Goal: Task Accomplishment & Management: Manage account settings

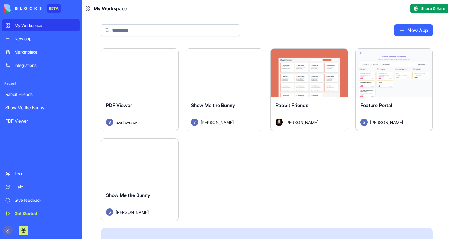
click at [130, 88] on div "Launch" at bounding box center [139, 73] width 77 height 48
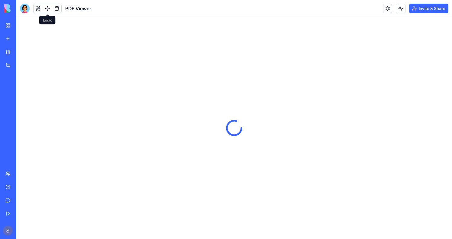
click at [48, 6] on link at bounding box center [47, 8] width 9 height 9
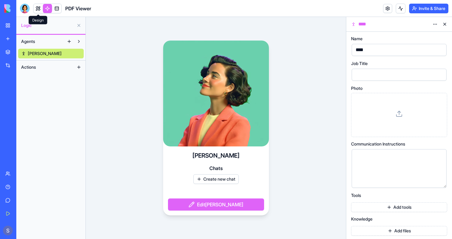
click at [39, 10] on link at bounding box center [38, 8] width 9 height 9
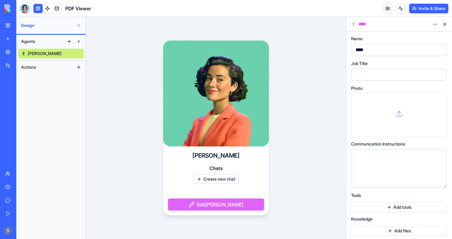
click at [39, 10] on button at bounding box center [38, 8] width 9 height 9
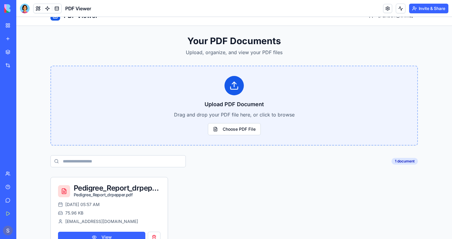
scroll to position [32, 0]
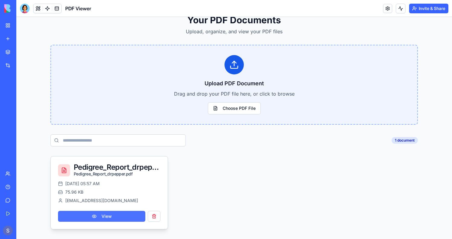
click at [101, 216] on button "View" at bounding box center [101, 216] width 87 height 11
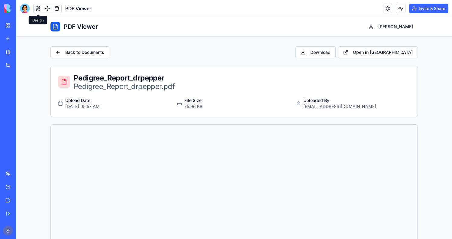
click at [27, 8] on div at bounding box center [25, 9] width 10 height 10
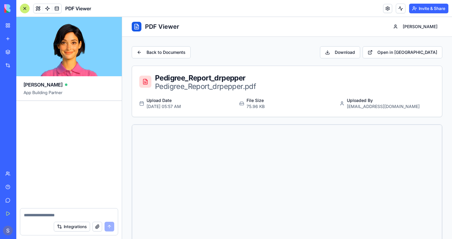
click at [13, 24] on link "My Workspace" at bounding box center [14, 25] width 24 height 12
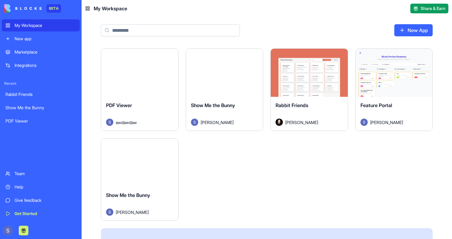
click at [139, 166] on button "Launch" at bounding box center [139, 162] width 45 height 12
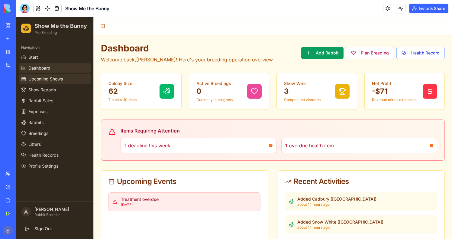
click at [52, 78] on span "Upcoming Shows" at bounding box center [45, 79] width 34 height 6
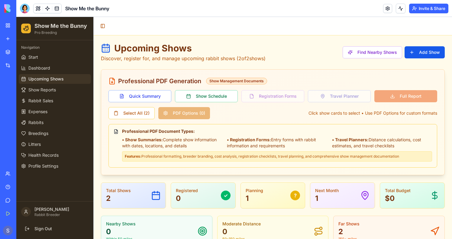
click at [51, 83] on link "Upcoming Shows" at bounding box center [55, 79] width 72 height 10
click at [51, 92] on span "Show Reports" at bounding box center [41, 90] width 27 height 6
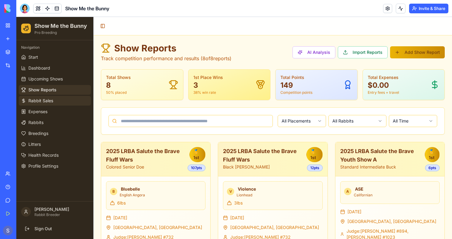
click at [51, 97] on link "Rabbit Sales" at bounding box center [55, 101] width 72 height 10
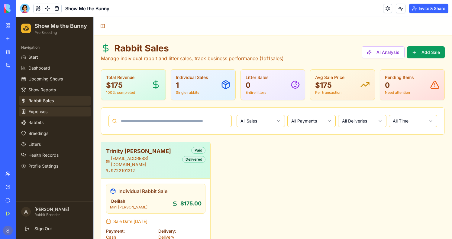
click at [50, 110] on link "Expenses" at bounding box center [55, 112] width 72 height 10
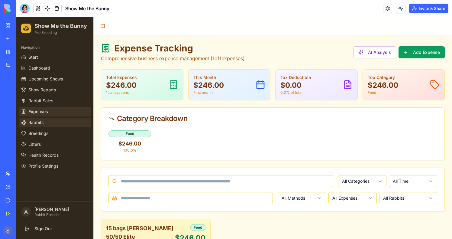
click at [50, 120] on link "Rabbits" at bounding box center [55, 122] width 72 height 10
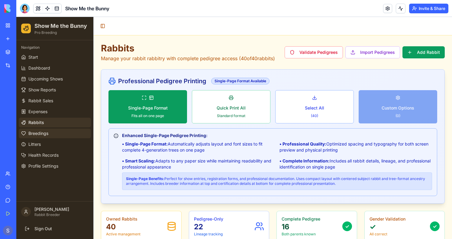
click at [47, 135] on span "Breedings" at bounding box center [38, 133] width 20 height 6
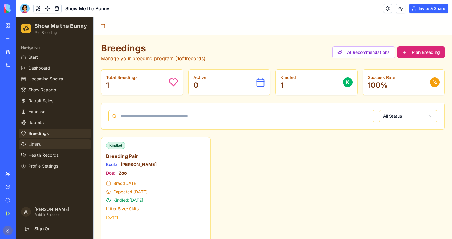
click at [45, 143] on link "Litters" at bounding box center [55, 144] width 72 height 10
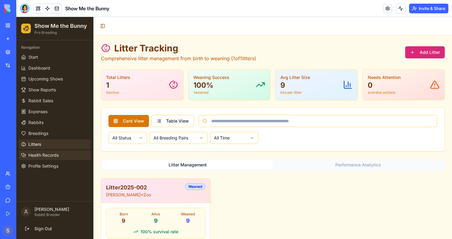
click at [45, 153] on span "Health Records" at bounding box center [43, 155] width 30 height 6
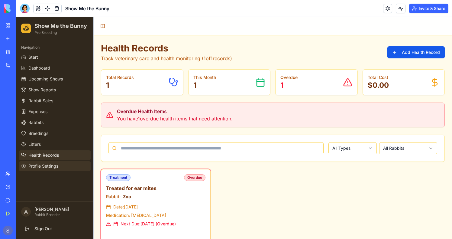
click at [45, 163] on span "Profile Settings" at bounding box center [43, 166] width 30 height 6
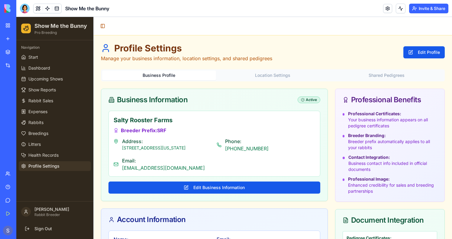
click at [11, 26] on link "My Workspace" at bounding box center [14, 25] width 24 height 12
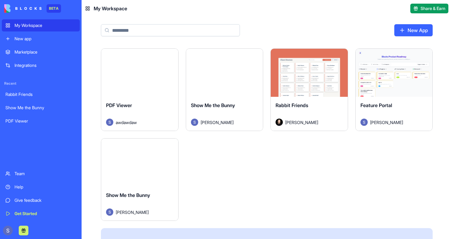
click at [324, 67] on button "Launch" at bounding box center [308, 73] width 45 height 12
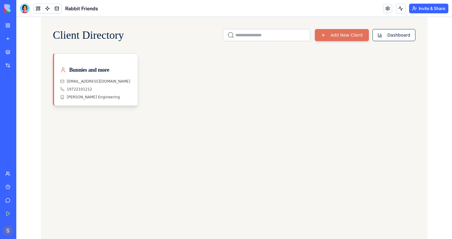
click at [22, 27] on div "My Workspace" at bounding box center [18, 25] width 8 height 6
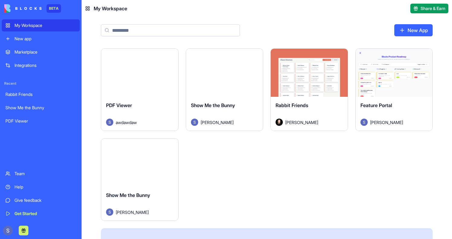
click at [142, 88] on div "Launch" at bounding box center [139, 73] width 77 height 48
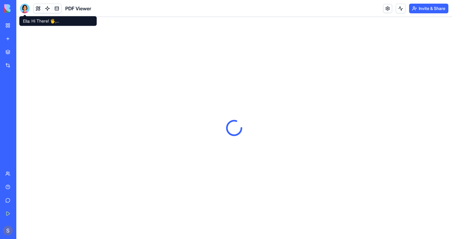
click at [25, 10] on div at bounding box center [25, 9] width 10 height 10
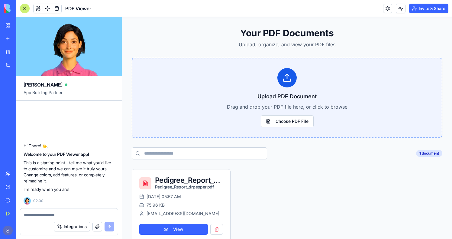
scroll to position [32, 0]
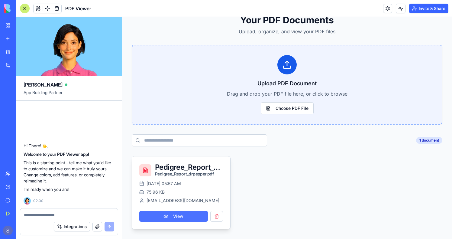
click at [165, 215] on button "View" at bounding box center [173, 216] width 69 height 11
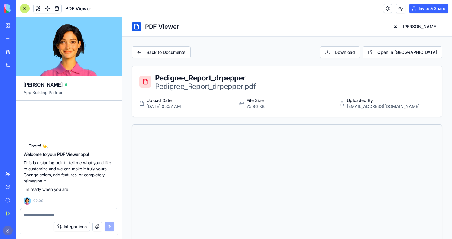
click at [10, 26] on link "My Workspace" at bounding box center [14, 25] width 24 height 12
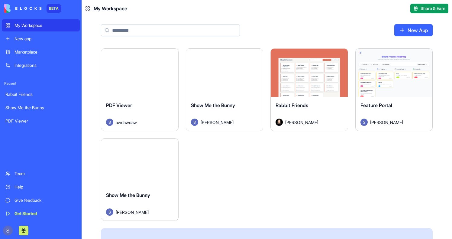
click at [131, 82] on div "Launch" at bounding box center [139, 73] width 77 height 48
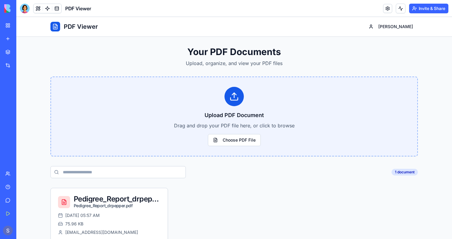
click at [24, 7] on div at bounding box center [25, 9] width 10 height 10
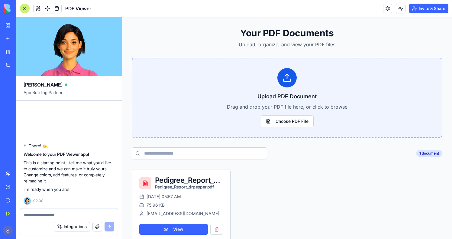
scroll to position [32, 0]
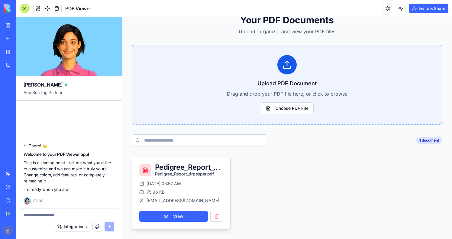
click at [185, 228] on div "[DATE] 05:57 AM 75.96 KB [EMAIL_ADDRESS][DOMAIN_NAME] View" at bounding box center [181, 204] width 98 height 48
click at [183, 221] on div "[DATE] 05:57 AM 75.96 KB [EMAIL_ADDRESS][DOMAIN_NAME] View" at bounding box center [181, 204] width 98 height 48
click at [182, 217] on button "View" at bounding box center [173, 216] width 69 height 11
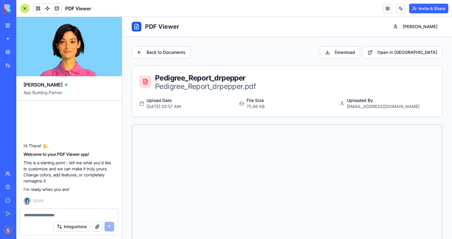
click at [10, 26] on link "My Workspace" at bounding box center [14, 25] width 24 height 12
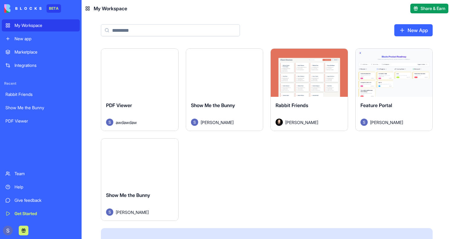
click at [28, 50] on div "Marketplace" at bounding box center [45, 52] width 62 height 6
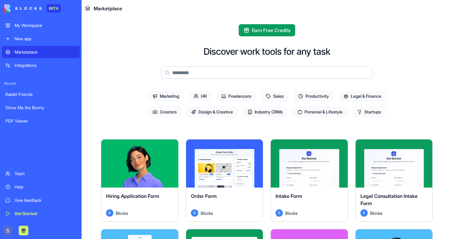
click at [204, 72] on input at bounding box center [266, 72] width 211 height 12
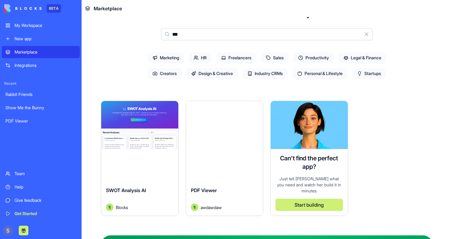
scroll to position [39, 0]
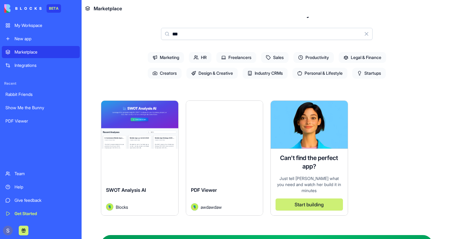
type input "***"
click at [222, 135] on div "Explore" at bounding box center [224, 125] width 77 height 48
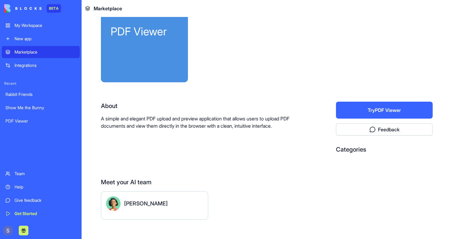
click at [42, 29] on link "My Workspace" at bounding box center [41, 25] width 78 height 12
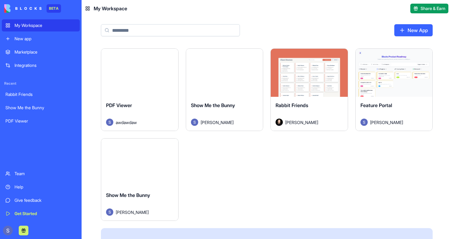
click at [237, 104] on div "Show Me the Bunny" at bounding box center [224, 109] width 67 height 17
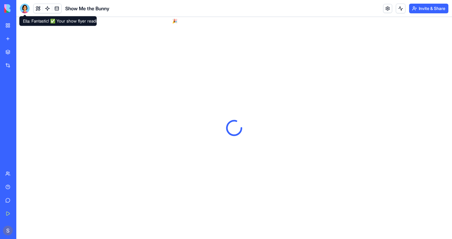
click at [22, 3] on header "Show Me the Bunny Invite & Share" at bounding box center [234, 8] width 436 height 17
click at [24, 9] on div at bounding box center [25, 9] width 10 height 10
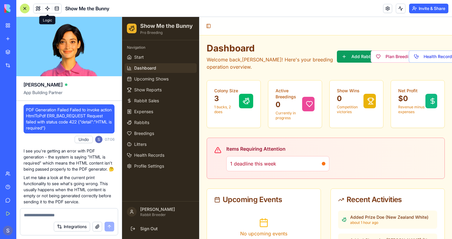
click at [45, 10] on link at bounding box center [47, 8] width 9 height 9
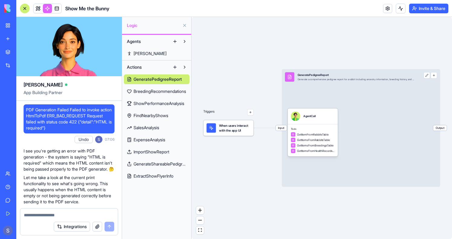
click at [157, 92] on span "BreedingRecommendations" at bounding box center [160, 91] width 53 height 6
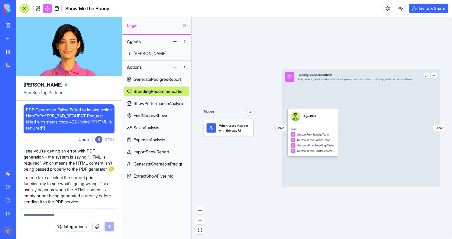
click at [157, 101] on span "ShowPerformanceAnalysis" at bounding box center [159, 103] width 51 height 6
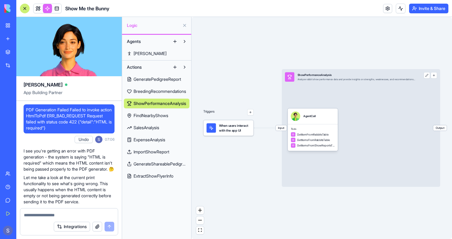
click at [157, 114] on span "FindNearbyShows" at bounding box center [151, 115] width 35 height 6
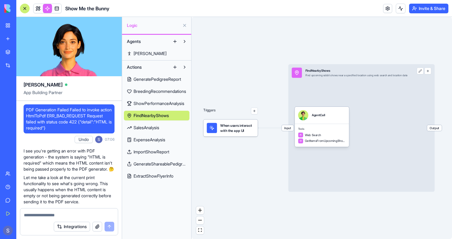
click at [155, 134] on div "GeneratePedigreeReport BreedingRecommendations ShowPerformanceAnalysis FindNear…" at bounding box center [157, 126] width 66 height 109
click at [153, 129] on span "SalesAnalysis" at bounding box center [147, 127] width 26 height 6
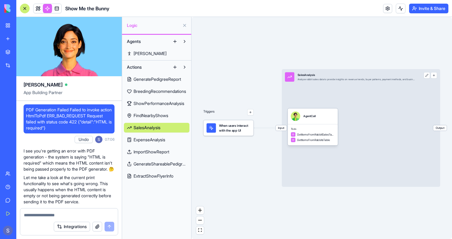
click at [154, 146] on div "GeneratePedigreeReport BreedingRecommendations ShowPerformanceAnalysis FindNear…" at bounding box center [157, 126] width 66 height 109
click at [155, 142] on span "ExpenseAnalysis" at bounding box center [150, 140] width 32 height 6
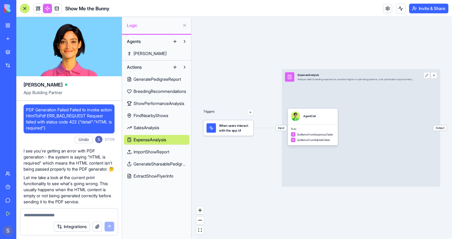
click at [154, 150] on span "ImportShowReport" at bounding box center [152, 152] width 36 height 6
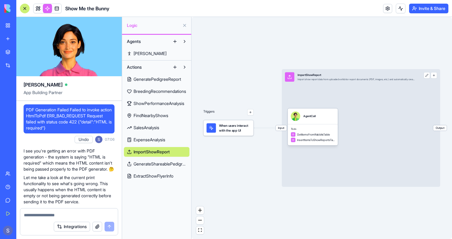
click at [155, 161] on span "GenerateShareablePedigree" at bounding box center [160, 164] width 53 height 6
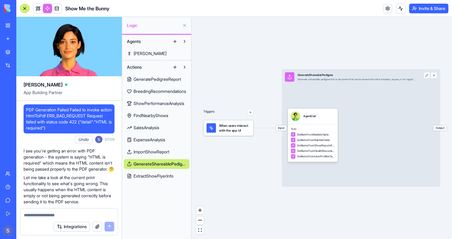
click at [160, 174] on span "ExtractShowFlyerInfo" at bounding box center [154, 176] width 40 height 6
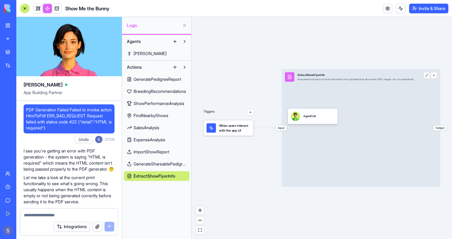
click at [5, 27] on link "My Workspace" at bounding box center [14, 25] width 24 height 12
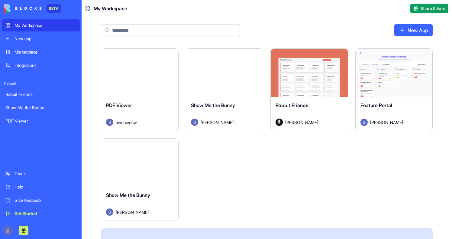
click at [314, 103] on div "Rabbit Friends" at bounding box center [308, 109] width 67 height 17
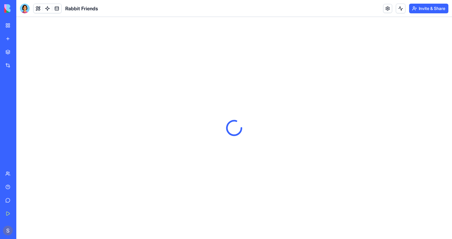
click at [13, 25] on link "My Workspace" at bounding box center [14, 25] width 24 height 12
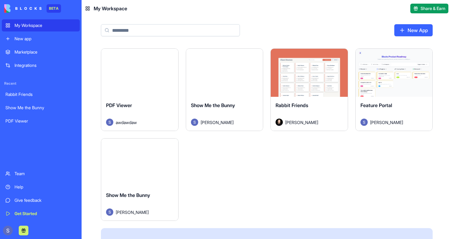
click at [143, 183] on div "Launch" at bounding box center [139, 162] width 77 height 48
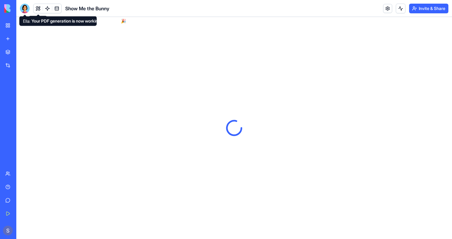
click at [24, 7] on div at bounding box center [25, 9] width 10 height 10
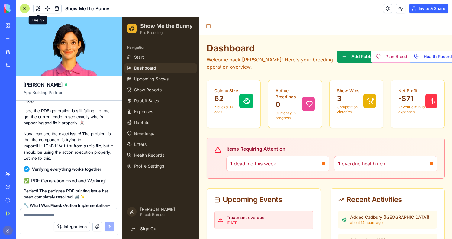
scroll to position [15722, 0]
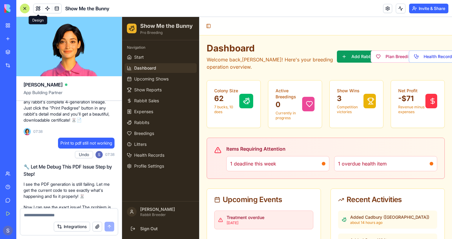
click at [20, 8] on header "Show Me the Bunny Invite & Share" at bounding box center [234, 8] width 436 height 17
click at [22, 8] on div at bounding box center [25, 9] width 10 height 10
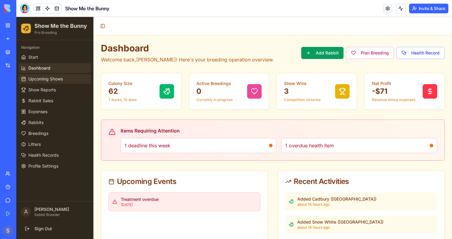
click at [53, 77] on span "Upcoming Shows" at bounding box center [45, 79] width 34 height 6
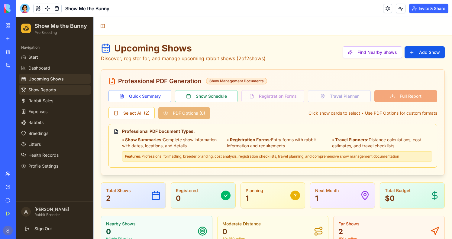
click at [41, 88] on span "Show Reports" at bounding box center [41, 90] width 27 height 6
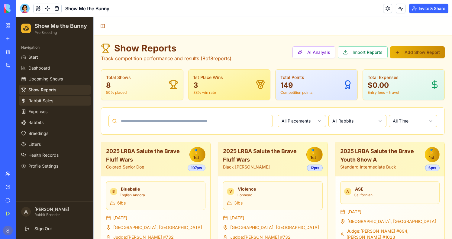
click at [43, 103] on span "Rabbit Sales" at bounding box center [40, 101] width 25 height 6
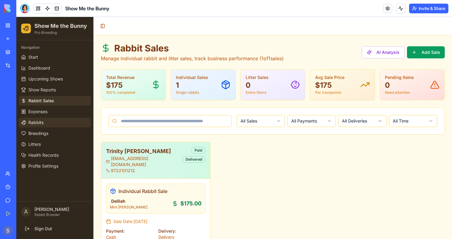
click at [41, 118] on link "Rabbits" at bounding box center [55, 122] width 72 height 10
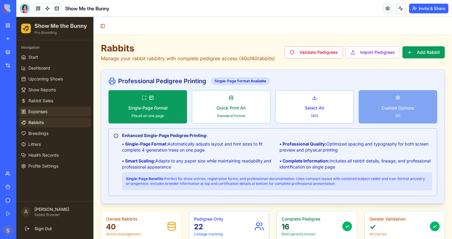
click at [41, 110] on span "Expenses" at bounding box center [37, 111] width 19 height 6
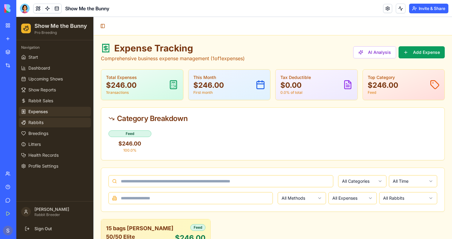
click at [39, 124] on span "Rabbits" at bounding box center [35, 122] width 15 height 6
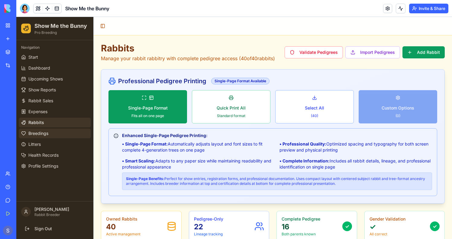
click at [39, 130] on span "Breedings" at bounding box center [38, 133] width 20 height 6
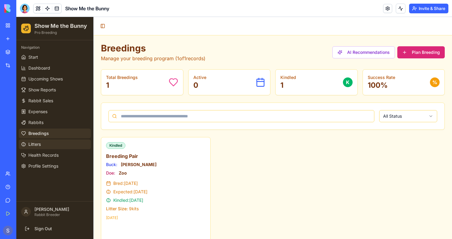
click at [37, 141] on span "Litters" at bounding box center [34, 144] width 12 height 6
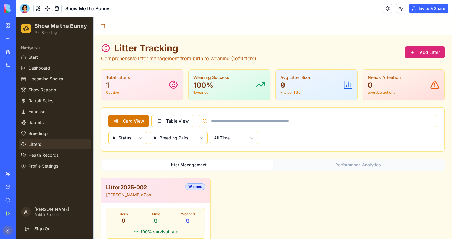
click at [38, 150] on ul "Start Dashboard Upcoming Shows Show Reports Rabbit Sales Expenses Rabbits Breed…" at bounding box center [55, 111] width 72 height 118
click at [40, 160] on ul "Start Dashboard Upcoming Shows Show Reports Rabbit Sales Expenses Rabbits Breed…" at bounding box center [55, 111] width 72 height 118
click at [39, 156] on span "Health Records" at bounding box center [43, 155] width 30 height 6
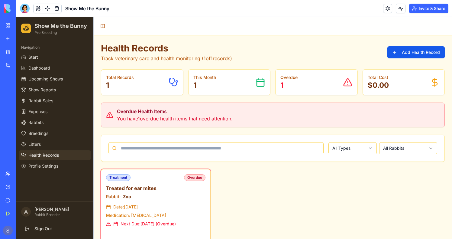
click at [39, 156] on span "Health Records" at bounding box center [43, 155] width 31 height 6
click at [39, 165] on span "Profile Settings" at bounding box center [43, 166] width 30 height 6
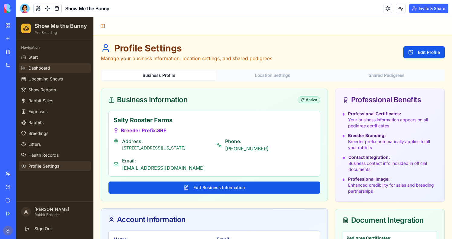
click at [56, 64] on link "Dashboard" at bounding box center [55, 68] width 72 height 10
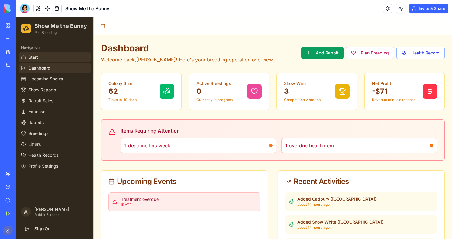
click at [52, 56] on link "Start" at bounding box center [55, 57] width 72 height 10
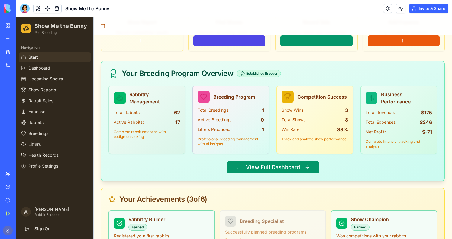
scroll to position [726, 0]
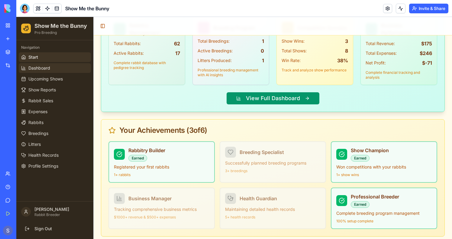
click at [37, 68] on span "Dashboard" at bounding box center [39, 68] width 22 height 6
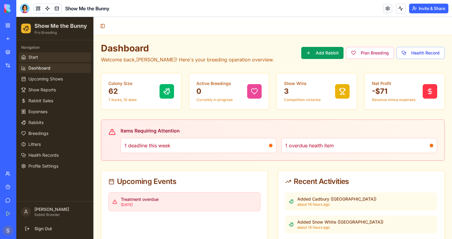
click at [42, 60] on link "Start" at bounding box center [55, 57] width 72 height 10
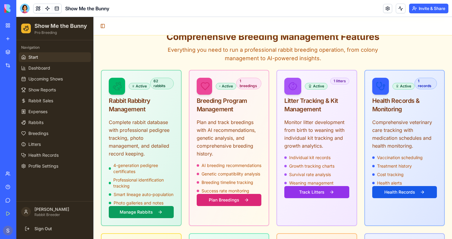
scroll to position [175, 0]
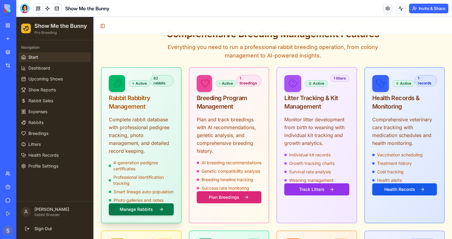
click at [146, 203] on button "Manage Rabbits" at bounding box center [141, 209] width 65 height 12
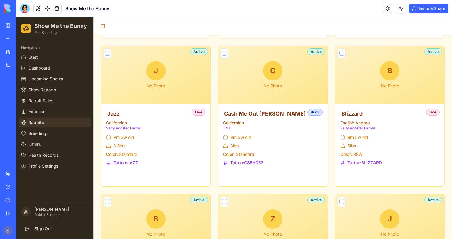
scroll to position [819, 0]
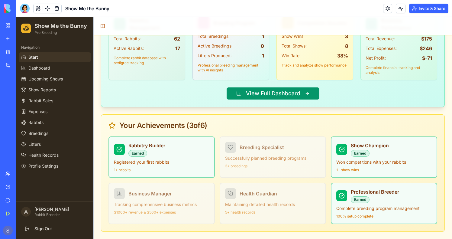
scroll to position [175, 0]
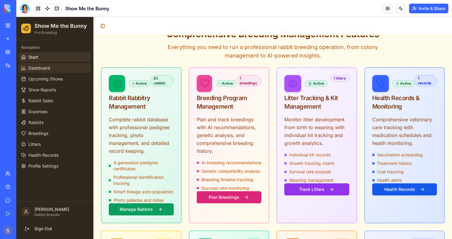
click at [60, 63] on link "Dashboard" at bounding box center [55, 68] width 72 height 10
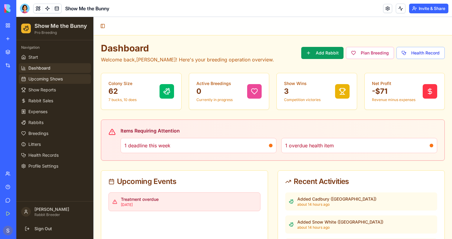
click at [50, 79] on span "Upcoming Shows" at bounding box center [45, 79] width 34 height 6
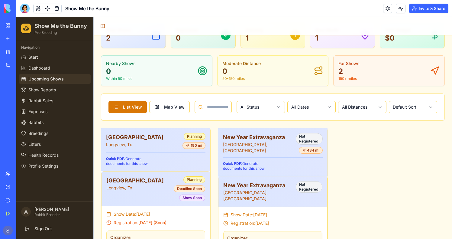
scroll to position [170, 0]
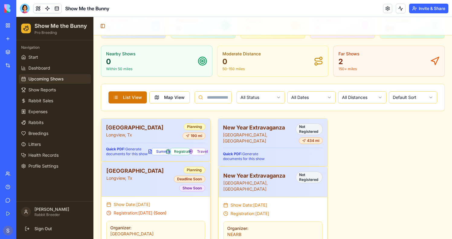
click at [140, 127] on h3 "[GEOGRAPHIC_DATA]" at bounding box center [134, 127] width 57 height 8
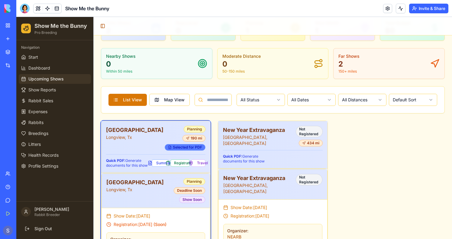
click at [182, 147] on div "Selected for PDF" at bounding box center [185, 147] width 41 height 7
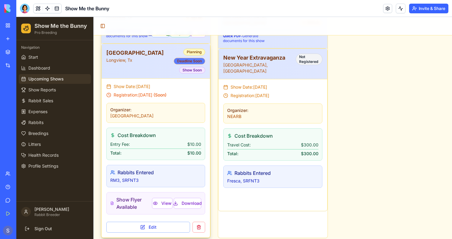
scroll to position [294, 0]
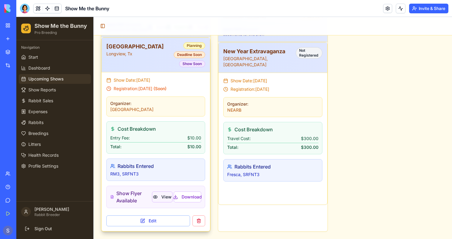
click at [161, 200] on button "View" at bounding box center [162, 196] width 21 height 11
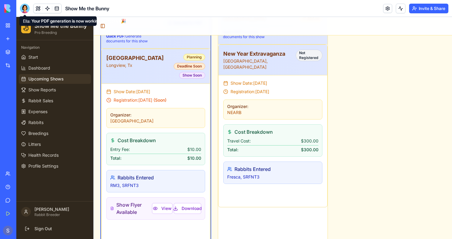
click at [24, 11] on div at bounding box center [25, 9] width 10 height 10
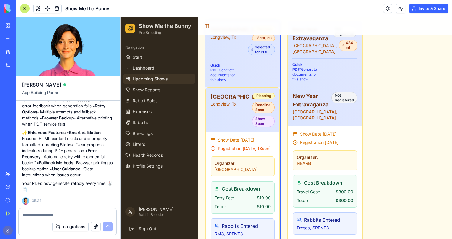
scroll to position [0, 0]
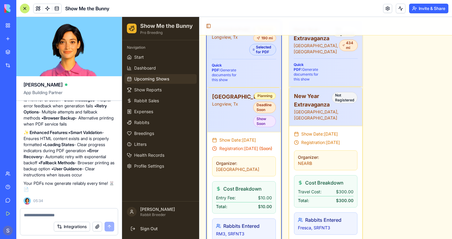
click at [63, 146] on strong "Loading States" at bounding box center [59, 144] width 29 height 5
click at [64, 153] on p "✨ Enhanced Features: • Smart Validation - Ensures HTML content exists and is pr…" at bounding box center [69, 153] width 91 height 48
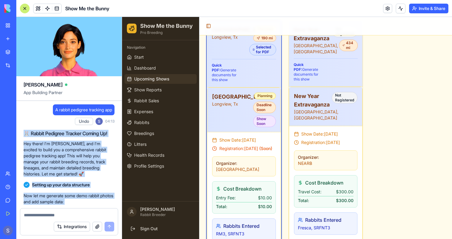
drag, startPoint x: 113, startPoint y: 183, endPoint x: 24, endPoint y: 127, distance: 105.2
copy div "🐰 Loremi Dolorsit Ametcon Adipis El! Sed doeiu! T'i Utla, etd M'a enimadm ve qu…"
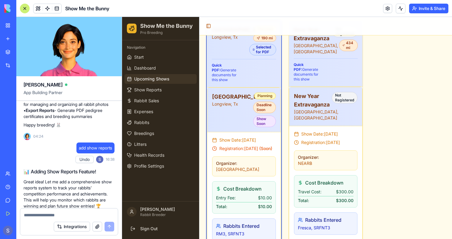
click at [58, 162] on div "add show reports Undo 16:38" at bounding box center [69, 153] width 91 height 23
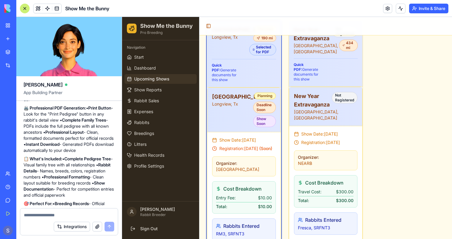
scroll to position [2774, 0]
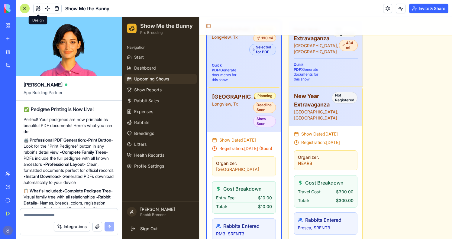
click at [35, 9] on button at bounding box center [38, 8] width 9 height 9
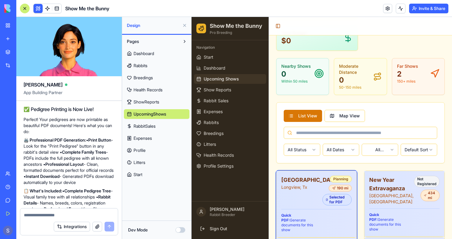
click at [149, 69] on link "Rabbits" at bounding box center [157, 66] width 66 height 10
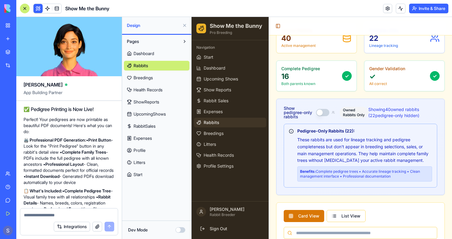
click at [302, 72] on p "16" at bounding box center [300, 77] width 39 height 10
click at [302, 66] on p "Complete Pedigree" at bounding box center [300, 69] width 39 height 6
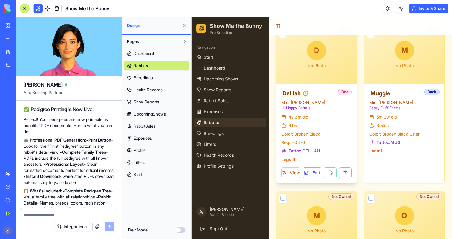
scroll to position [536, 0]
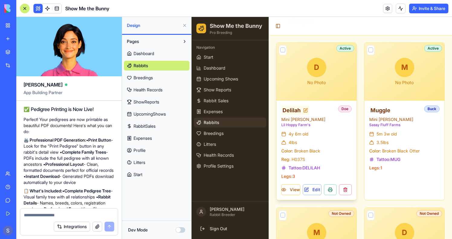
click at [289, 106] on span "Delilah" at bounding box center [291, 110] width 18 height 8
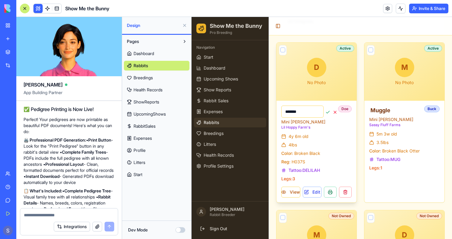
click at [330, 142] on div "4 lbs" at bounding box center [316, 145] width 70 height 6
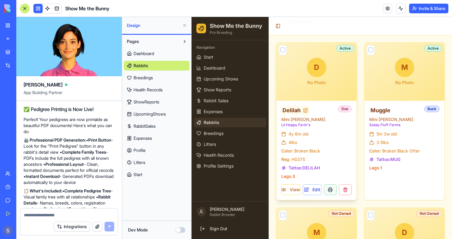
click at [327, 186] on button at bounding box center [330, 189] width 13 height 11
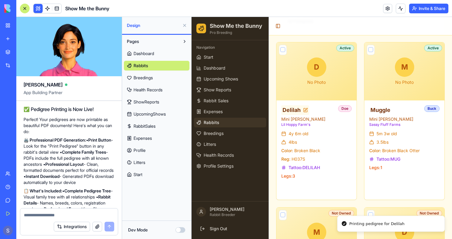
click at [362, 221] on div "Printing pedigree for Delilah" at bounding box center [376, 223] width 55 height 6
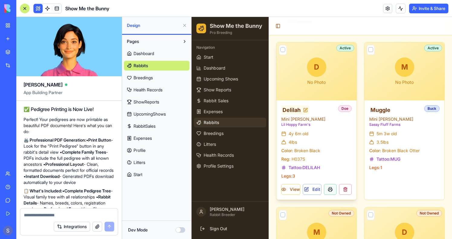
click at [334, 189] on button at bounding box center [330, 189] width 13 height 11
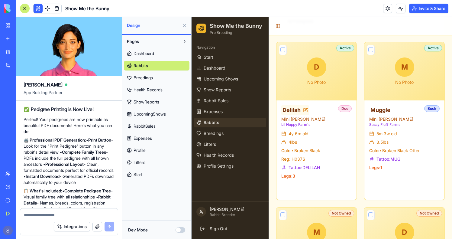
drag, startPoint x: 331, startPoint y: 190, endPoint x: 316, endPoint y: 248, distance: 60.2
click at [331, 190] on button at bounding box center [330, 189] width 13 height 11
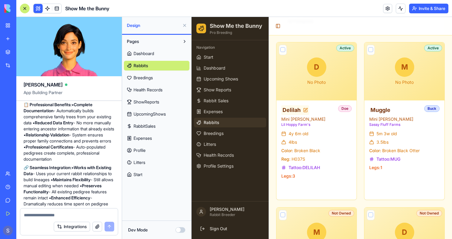
scroll to position [6671, 0]
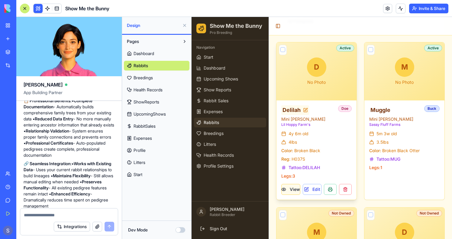
click at [291, 186] on button "View" at bounding box center [290, 189] width 19 height 11
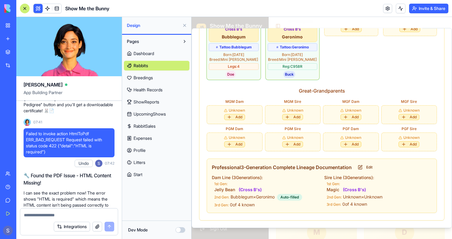
scroll to position [16224, 0]
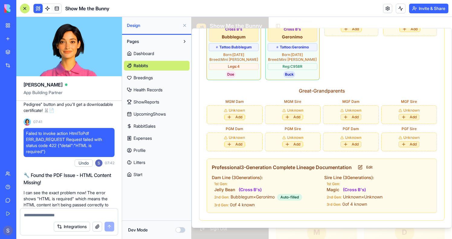
click at [48, 8] on link at bounding box center [47, 8] width 9 height 9
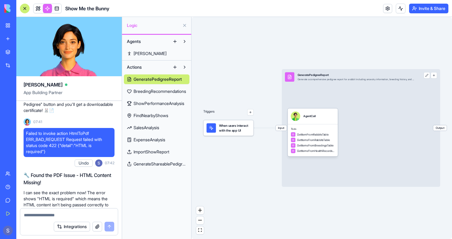
click at [153, 162] on span "GenerateShareablePedigree" at bounding box center [160, 164] width 53 height 6
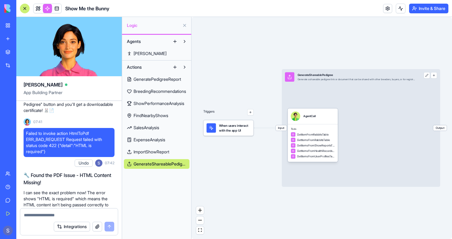
click at [150, 154] on span "ImportShowReport" at bounding box center [152, 152] width 36 height 6
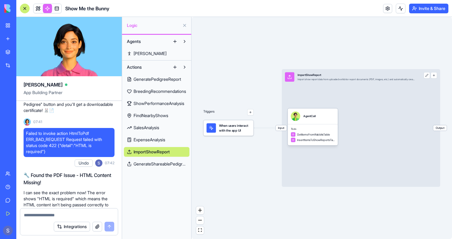
click at [153, 160] on link "GenerateShareablePedigree" at bounding box center [157, 164] width 66 height 10
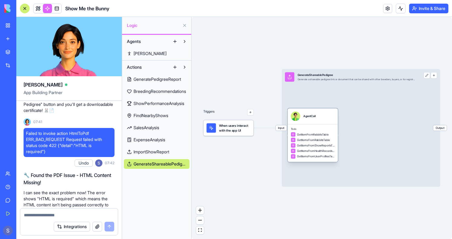
click at [315, 126] on div "Tools GetItemFromRabbitsTable GetItemsFromRabbitsTable GetItemsFromShowReportsT…" at bounding box center [313, 143] width 50 height 38
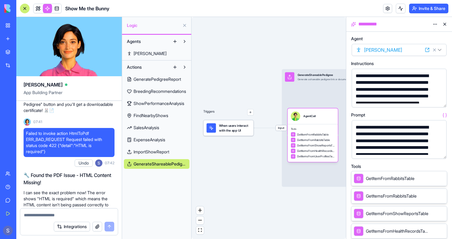
click at [441, 152] on button "button" at bounding box center [441, 153] width 10 height 10
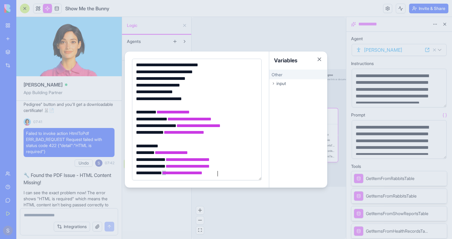
scroll to position [123, 0]
click at [319, 56] on button "Close" at bounding box center [319, 59] width 6 height 6
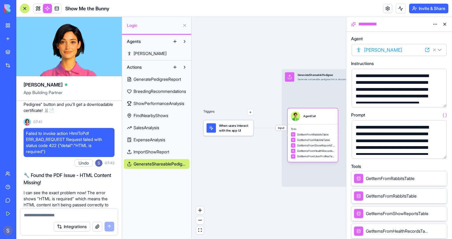
click at [445, 27] on button at bounding box center [445, 24] width 10 height 10
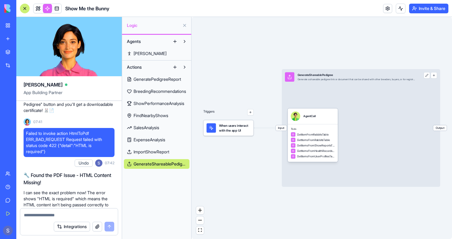
click at [153, 154] on span "ImportShowReport" at bounding box center [152, 152] width 36 height 6
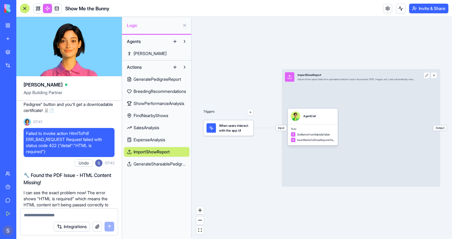
click at [150, 135] on link "ExpenseAnalysis" at bounding box center [157, 140] width 66 height 10
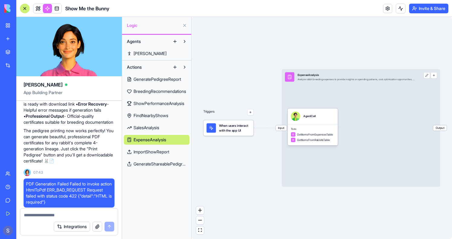
scroll to position [16745, 0]
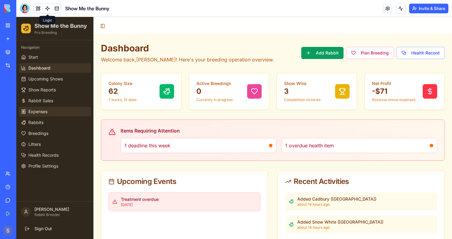
click at [67, 112] on link "Expenses" at bounding box center [55, 112] width 72 height 10
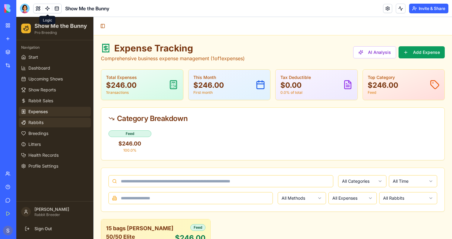
click at [62, 117] on link "Rabbits" at bounding box center [55, 122] width 72 height 10
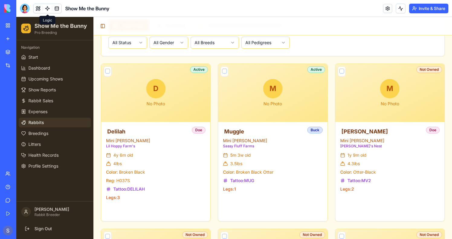
scroll to position [321, 0]
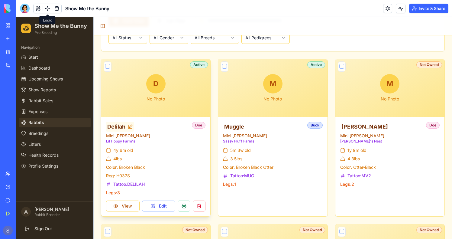
click at [119, 125] on span "Delilah" at bounding box center [116, 126] width 18 height 8
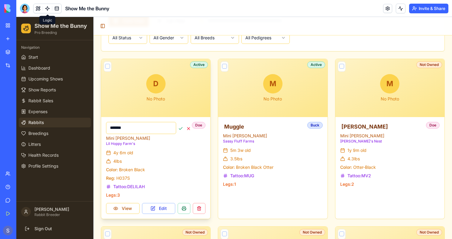
click at [119, 125] on input "*******" at bounding box center [141, 128] width 70 height 12
click at [160, 191] on div "4y 6m old 4 lbs Color: Broken Black Reg: H037S Tattoo: DELILAH Legs: 3" at bounding box center [155, 174] width 99 height 48
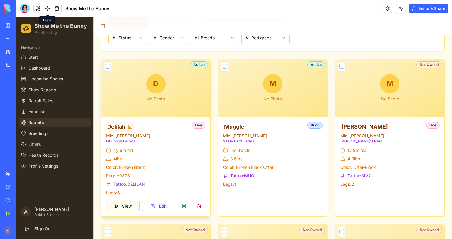
click at [120, 205] on button "View" at bounding box center [123, 205] width 34 height 11
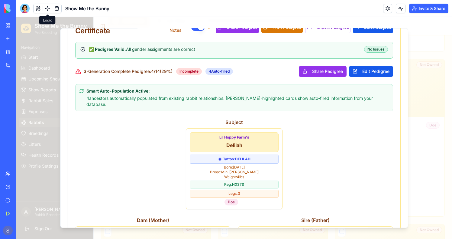
scroll to position [177, 0]
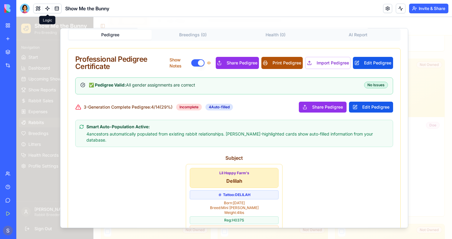
click at [288, 60] on button "Print Pedigree" at bounding box center [281, 63] width 41 height 12
click at [402, 7] on button at bounding box center [401, 9] width 10 height 10
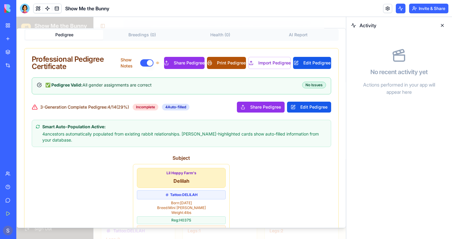
click at [239, 57] on button "Print Pedigree" at bounding box center [226, 63] width 39 height 12
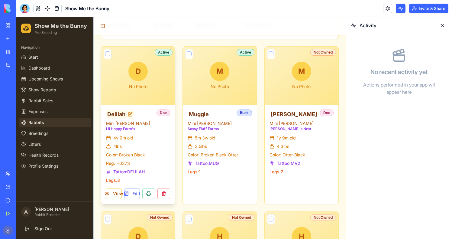
scroll to position [367, 0]
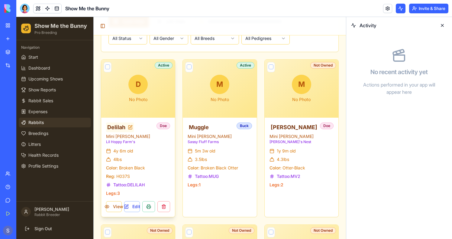
click at [150, 91] on div "D No Photo" at bounding box center [138, 89] width 74 height 58
click at [109, 204] on button "View" at bounding box center [114, 206] width 16 height 11
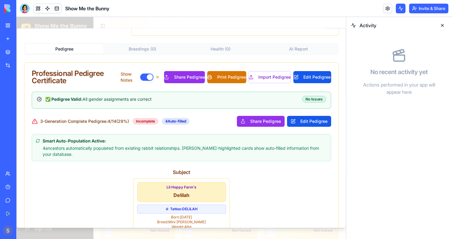
scroll to position [200, 0]
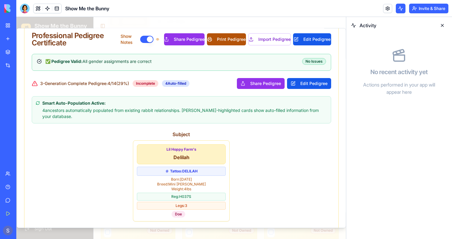
click at [224, 45] on button "Print Pedigree" at bounding box center [226, 39] width 39 height 12
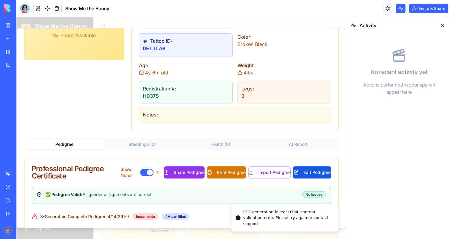
scroll to position [0, 0]
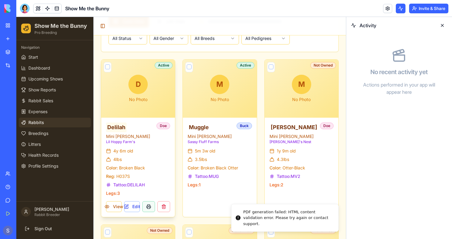
click at [148, 208] on button at bounding box center [148, 206] width 13 height 11
click at [144, 207] on button at bounding box center [148, 206] width 13 height 11
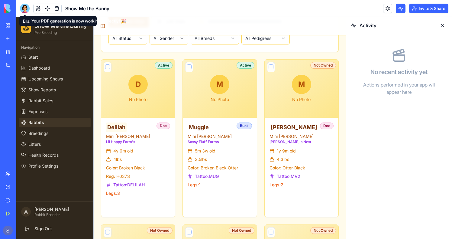
click at [27, 7] on div at bounding box center [25, 9] width 10 height 10
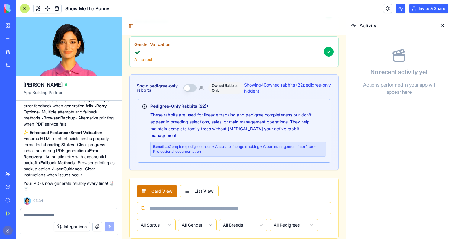
click at [47, 214] on textarea at bounding box center [69, 215] width 90 height 6
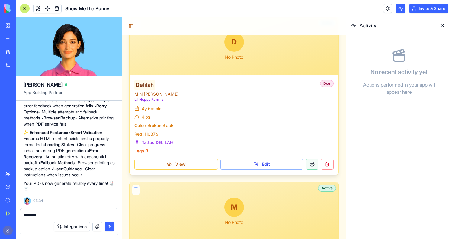
scroll to position [637, 0]
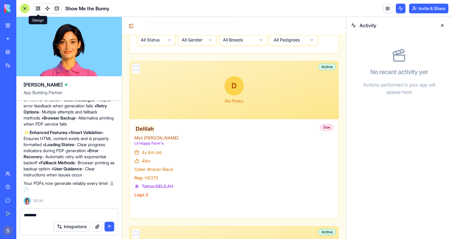
click at [36, 8] on button at bounding box center [38, 8] width 9 height 9
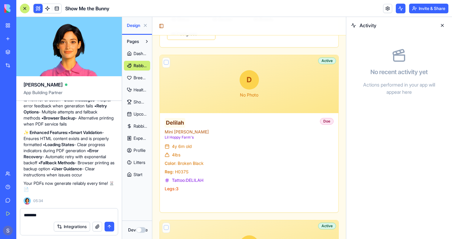
scroll to position [704, 0]
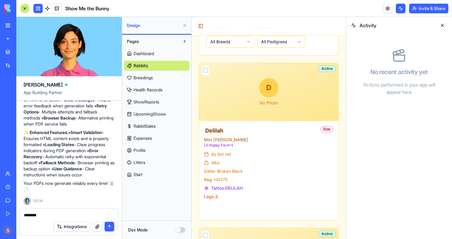
click at [47, 214] on textarea "*******" at bounding box center [69, 215] width 90 height 6
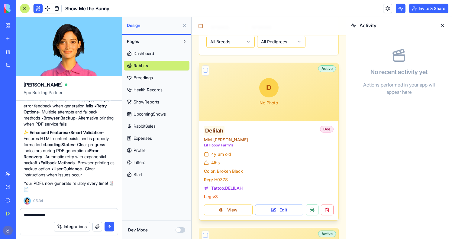
click at [268, 191] on div "Tattoo: DELILAH" at bounding box center [269, 188] width 130 height 6
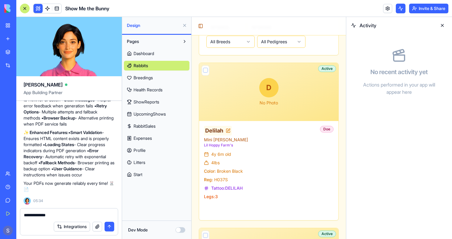
click at [213, 135] on span "Delilah" at bounding box center [214, 130] width 18 height 8
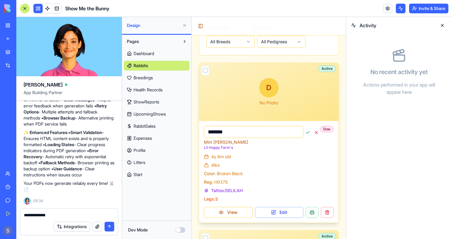
click at [262, 168] on div "4 lbs" at bounding box center [269, 165] width 130 height 6
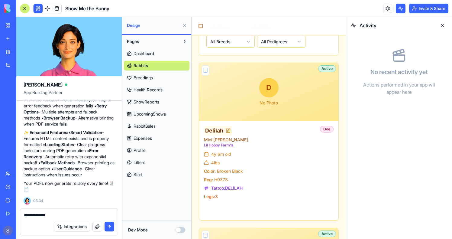
click at [66, 213] on textarea "**********" at bounding box center [69, 215] width 90 height 6
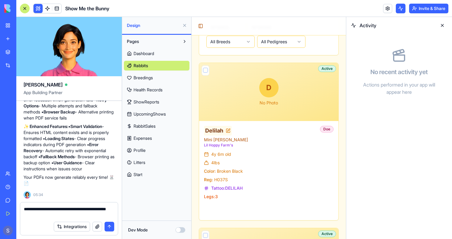
click at [213, 134] on span "Delilah" at bounding box center [214, 130] width 18 height 8
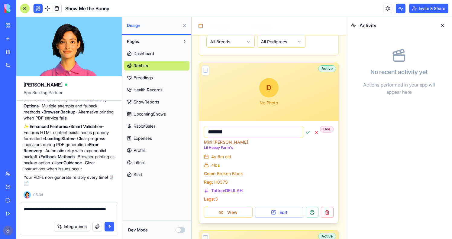
click at [224, 222] on div "******* Mini Rex Lil Hoppy Farm's Doe 4y 6m old 4 lbs Color: Broken Black Reg: …" at bounding box center [268, 171] width 139 height 101
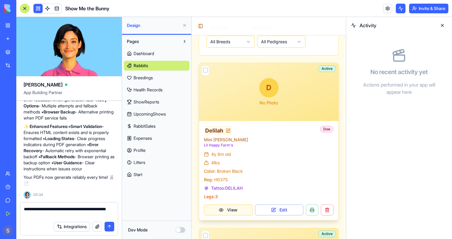
click at [224, 215] on button "View" at bounding box center [228, 209] width 49 height 11
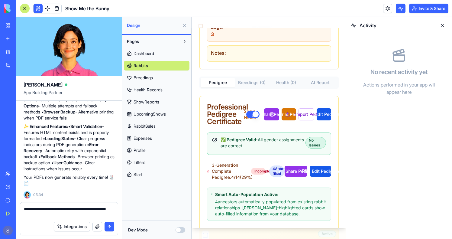
scroll to position [301, 0]
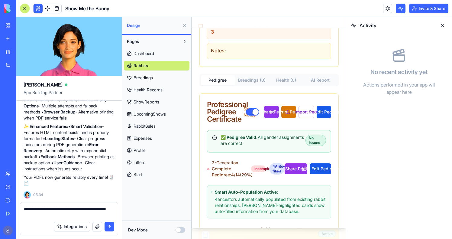
drag, startPoint x: 65, startPoint y: 208, endPoint x: 89, endPoint y: 208, distance: 23.9
click at [89, 208] on textarea "**********" at bounding box center [69, 212] width 90 height 12
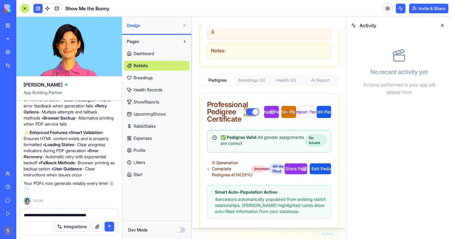
click at [107, 214] on textarea "**********" at bounding box center [69, 215] width 90 height 6
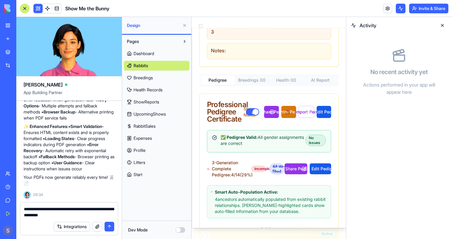
click at [442, 25] on button at bounding box center [442, 26] width 10 height 10
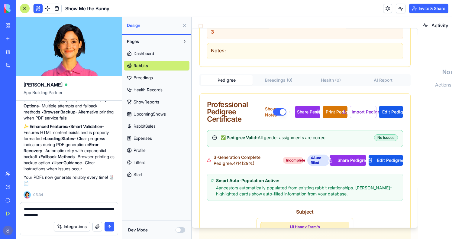
scroll to position [216, 0]
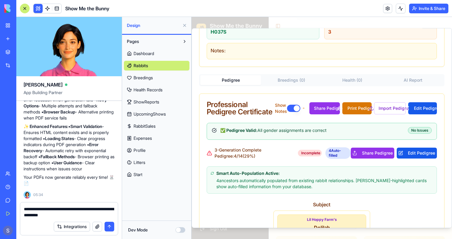
click at [91, 214] on textarea "**********" at bounding box center [69, 212] width 90 height 12
click at [62, 215] on textarea "**********" at bounding box center [69, 212] width 90 height 12
click at [105, 215] on textarea "**********" at bounding box center [69, 212] width 90 height 12
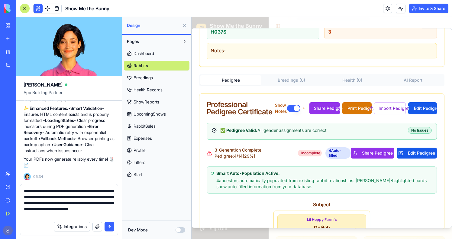
click at [59, 210] on textarea "**********" at bounding box center [69, 203] width 90 height 30
type textarea "**********"
drag, startPoint x: 88, startPoint y: 215, endPoint x: 22, endPoint y: 192, distance: 70.6
click at [22, 192] on div "**********" at bounding box center [69, 201] width 98 height 34
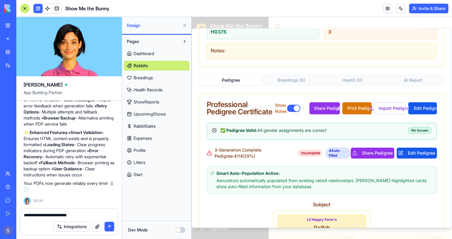
type textarea "**********"
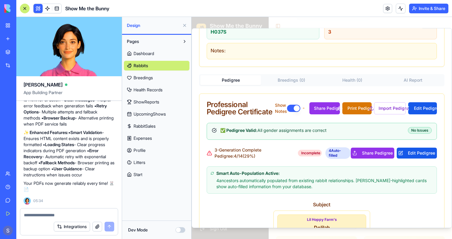
click at [137, 68] on span "Rabbits" at bounding box center [141, 66] width 14 height 6
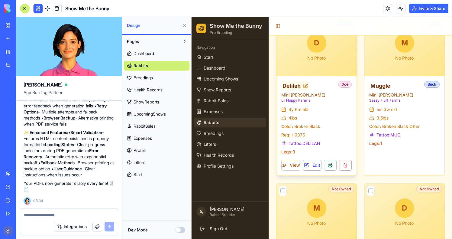
scroll to position [566, 0]
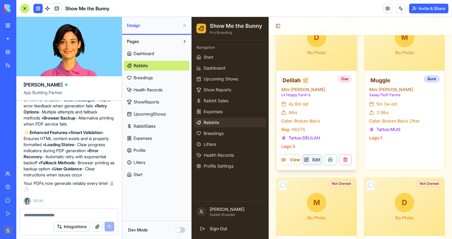
click at [310, 154] on button "Edit" at bounding box center [312, 159] width 19 height 11
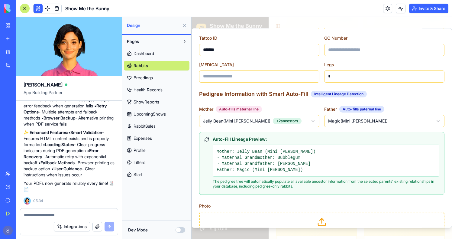
scroll to position [231, 0]
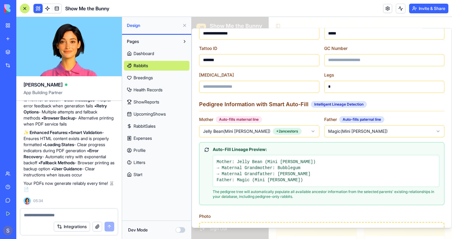
click at [175, 189] on div "Pages Dashboard Rabbits Breedings Health Records ShowReports UpcomingShows Rabb…" at bounding box center [156, 127] width 69 height 185
click at [69, 211] on div at bounding box center [69, 213] width 98 height 10
click at [68, 212] on textarea at bounding box center [69, 215] width 90 height 6
type textarea "**"
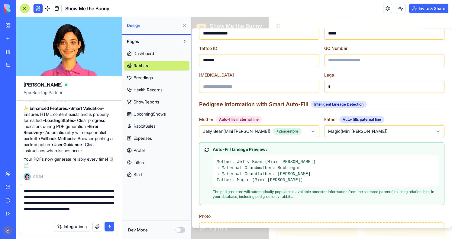
click at [68, 212] on textarea "**********" at bounding box center [69, 203] width 90 height 30
click at [95, 214] on textarea "**********" at bounding box center [69, 203] width 90 height 30
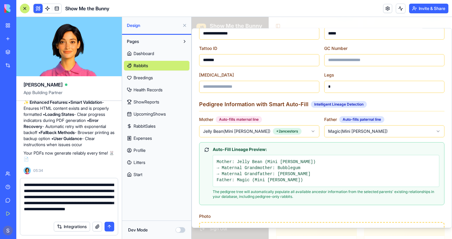
drag, startPoint x: 85, startPoint y: 208, endPoint x: 104, endPoint y: 213, distance: 19.3
click at [104, 213] on textarea "**********" at bounding box center [69, 200] width 90 height 36
type textarea "**********"
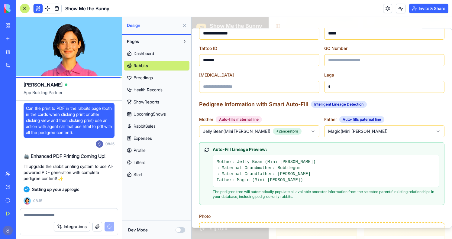
scroll to position [27855, 0]
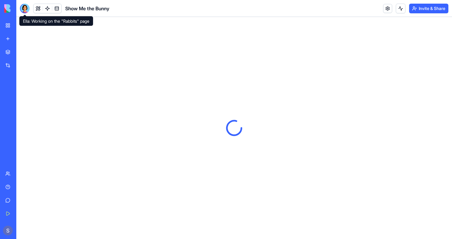
click at [23, 5] on div at bounding box center [25, 9] width 10 height 10
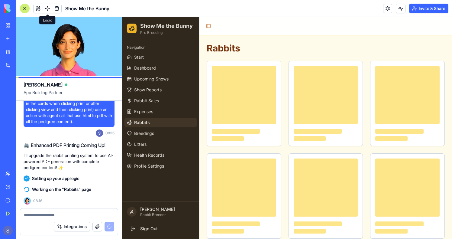
click at [46, 8] on link at bounding box center [47, 8] width 9 height 9
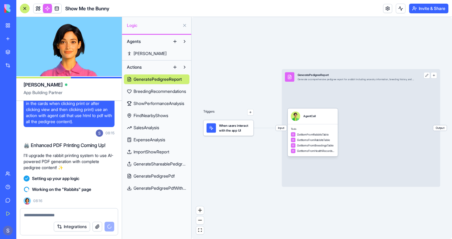
click at [172, 191] on link "GeneratePedigreePdfWithDownload" at bounding box center [157, 188] width 66 height 10
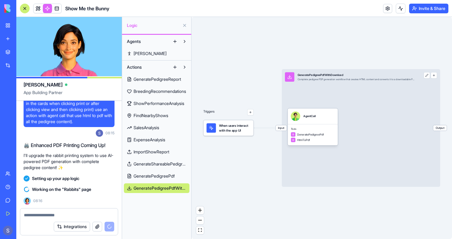
click at [165, 175] on span "GeneratePedigreePdf" at bounding box center [154, 176] width 41 height 6
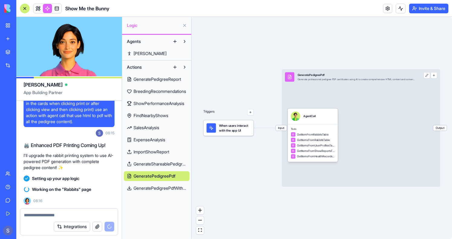
click at [168, 190] on span "GeneratePedigreePdfWithDownload" at bounding box center [160, 188] width 53 height 6
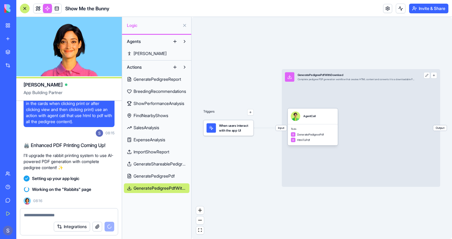
click at [158, 175] on span "GeneratePedigreePdf" at bounding box center [154, 176] width 41 height 6
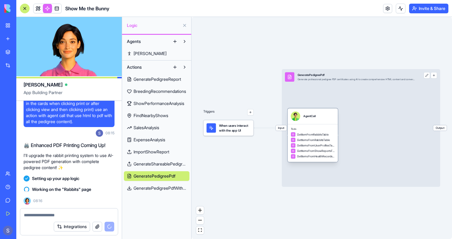
click at [329, 148] on div "GetItemsFromShowReportsTable" at bounding box center [313, 150] width 44 height 5
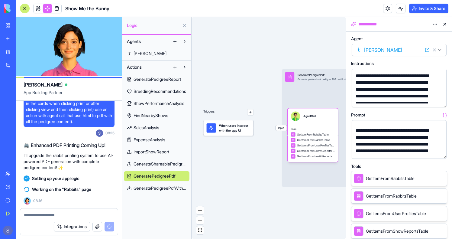
scroll to position [368, 0]
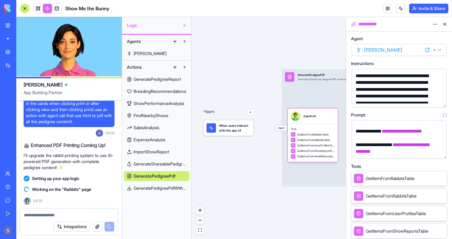
click at [171, 185] on span "GeneratePedigreePdfWithDownload" at bounding box center [160, 188] width 53 height 6
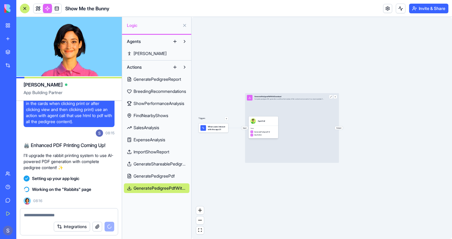
click at [242, 128] on span "Input" at bounding box center [244, 127] width 7 height 3
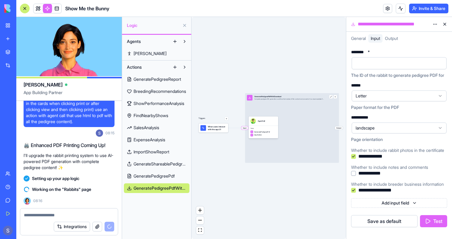
scroll to position [11, 0]
click at [152, 176] on span "GeneratePedigreePdf" at bounding box center [154, 176] width 41 height 6
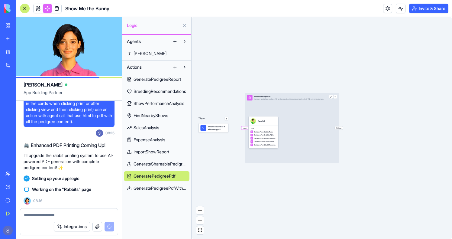
click at [156, 190] on span "GeneratePedigreePdfWithDownload" at bounding box center [160, 188] width 53 height 6
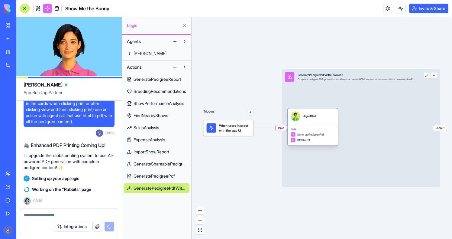
click at [328, 131] on div "Tools GeneratePedigreePdf HtmlToPdf" at bounding box center [313, 134] width 50 height 21
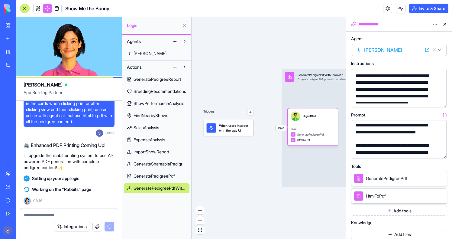
scroll to position [30, 0]
